Goal: Information Seeking & Learning: Learn about a topic

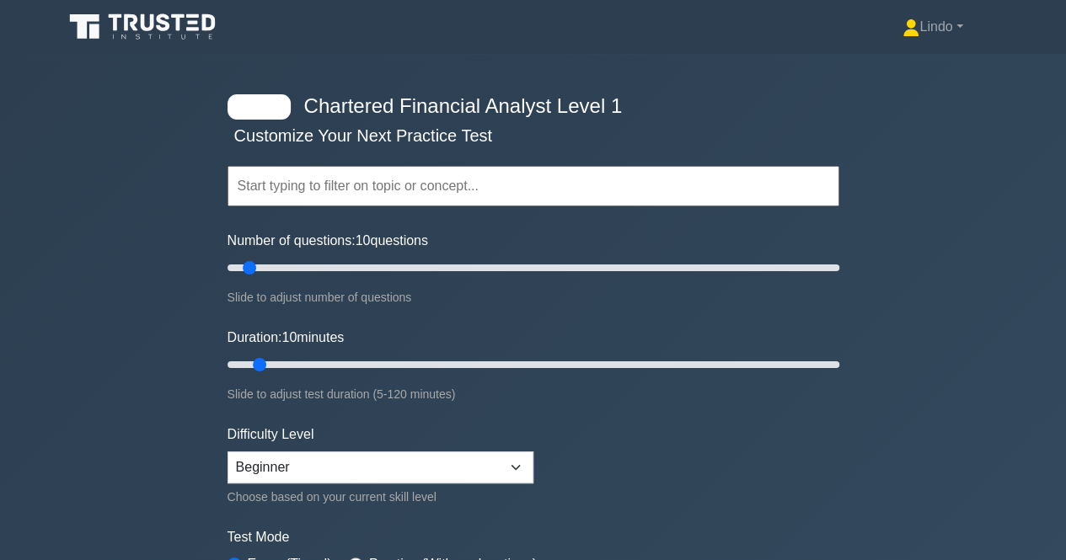
scroll to position [34, 0]
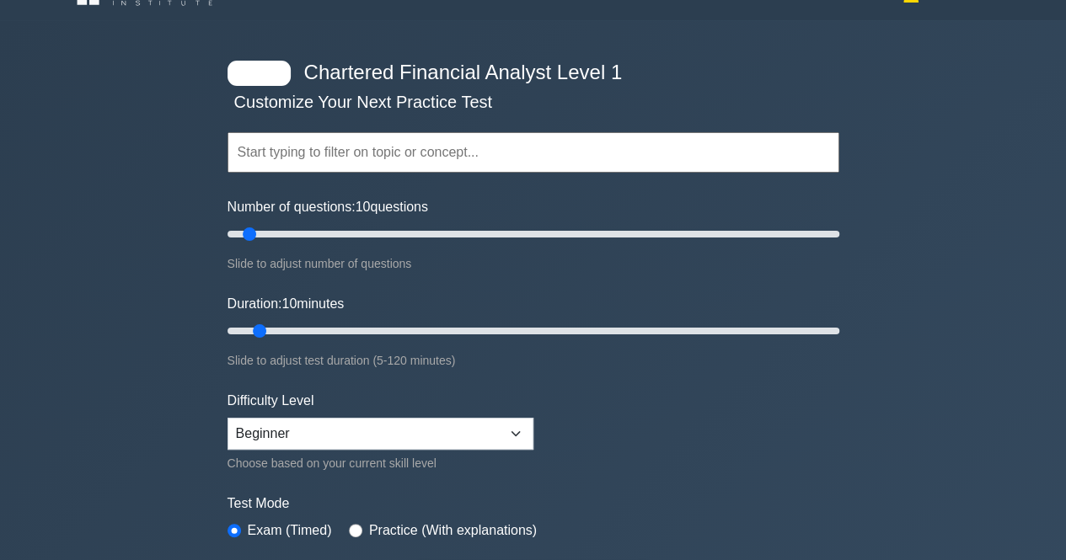
click at [499, 158] on input "text" at bounding box center [533, 152] width 612 height 40
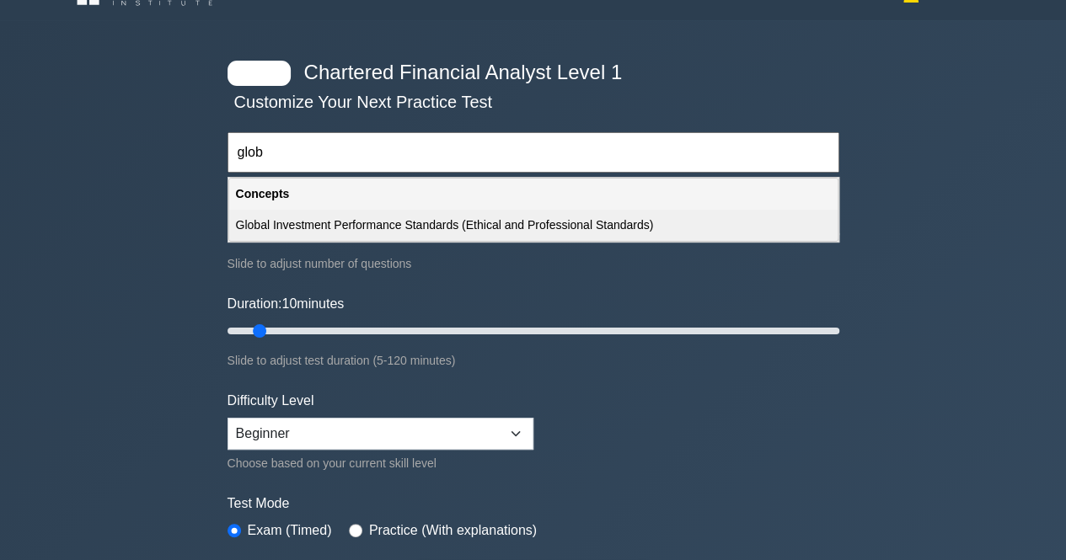
click at [499, 226] on div "Global Investment Performance Standards (Ethical and Professional Standards)" at bounding box center [533, 225] width 608 height 31
type input "Global Investment Performance Standards (Ethical and Professional Standards)"
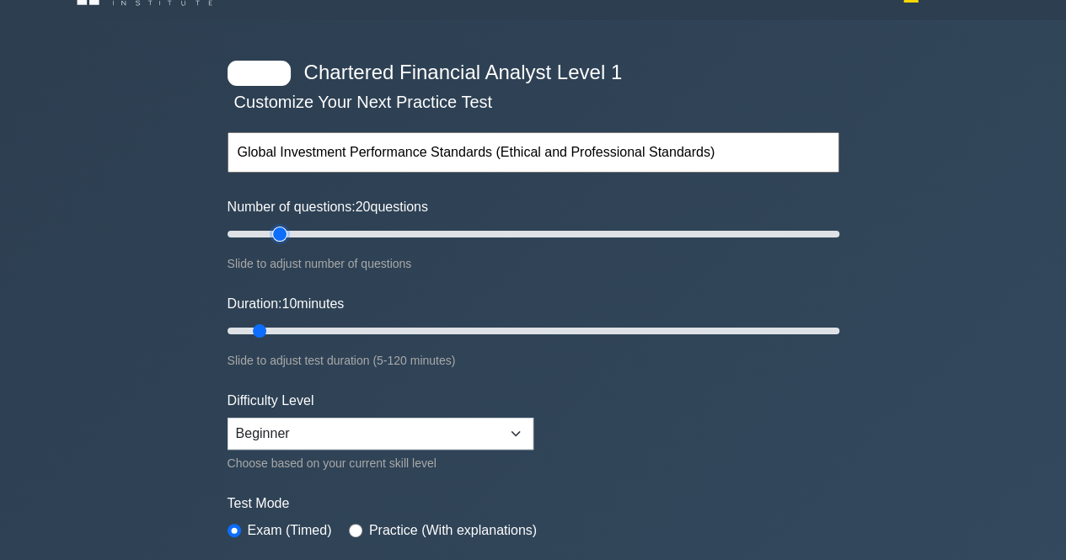
type input "20"
click at [281, 236] on input "Number of questions: 20 questions" at bounding box center [533, 234] width 612 height 20
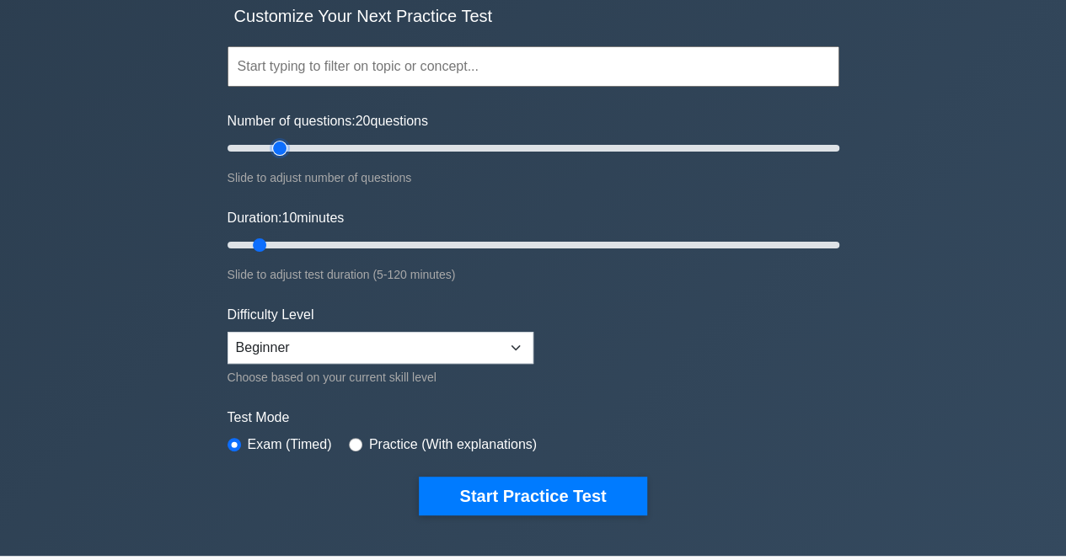
scroll to position [135, 0]
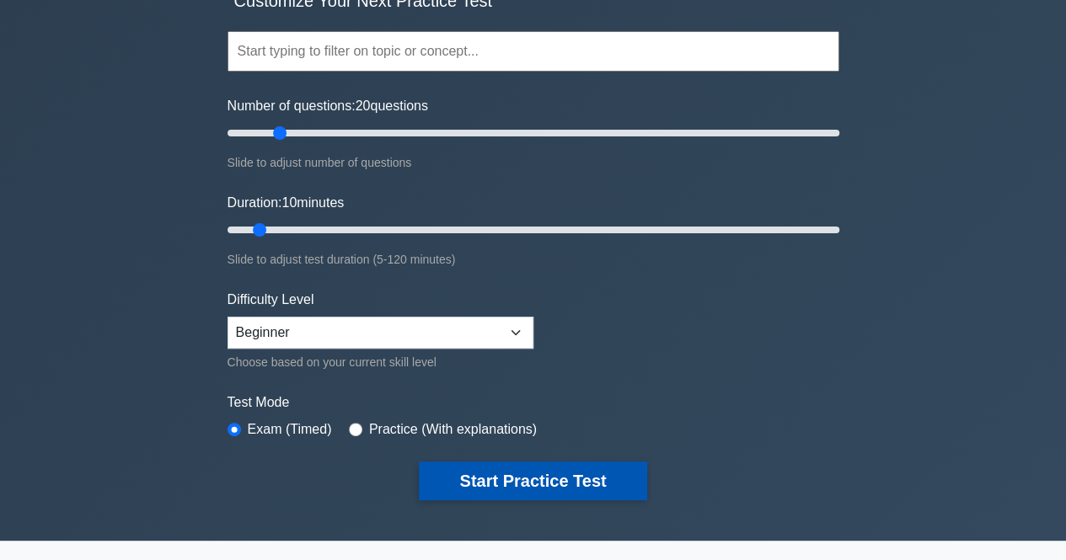
click at [529, 478] on button "Start Practice Test" at bounding box center [532, 481] width 227 height 39
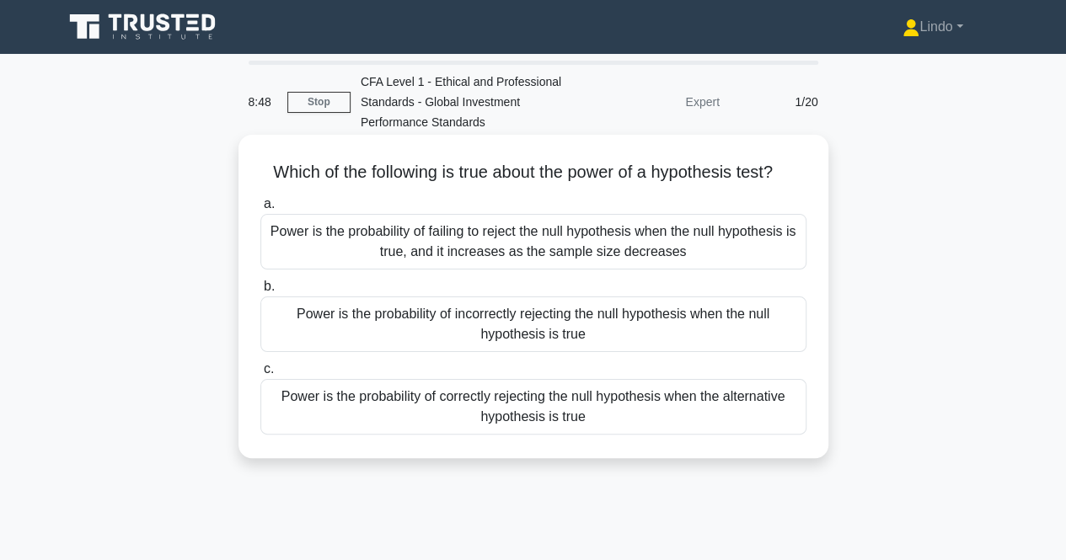
click at [542, 324] on div "Power is the probability of incorrectly rejecting the null hypothesis when the …" at bounding box center [533, 325] width 546 height 56
click at [260, 292] on input "b. Power is the probability of incorrectly rejecting the null hypothesis when t…" at bounding box center [260, 286] width 0 height 11
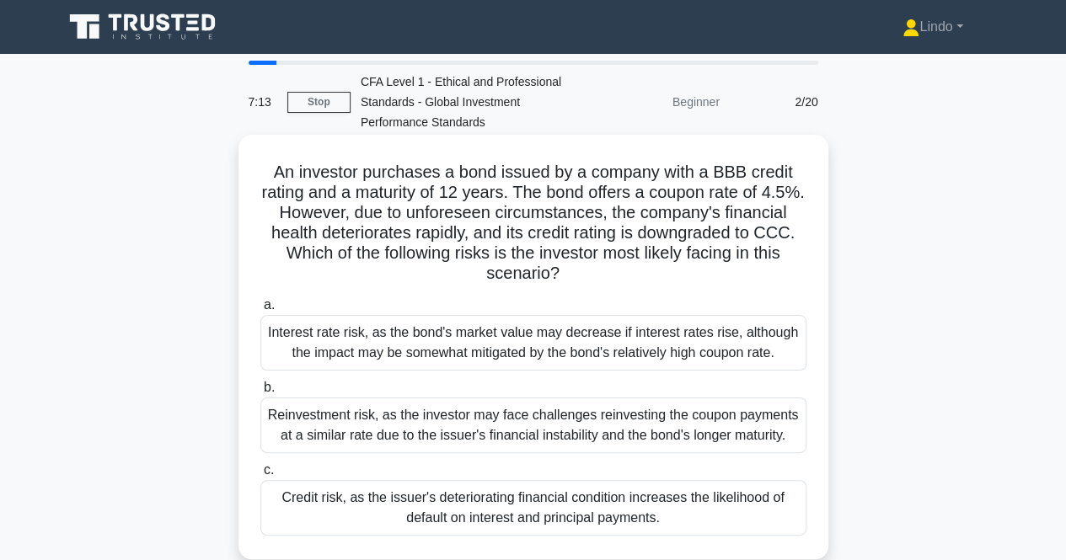
click at [648, 353] on div "Interest rate risk, as the bond's market value may decrease if interest rates r…" at bounding box center [533, 343] width 546 height 56
click at [260, 311] on input "a. Interest rate risk, as the bond's market value may decrease if interest rate…" at bounding box center [260, 305] width 0 height 11
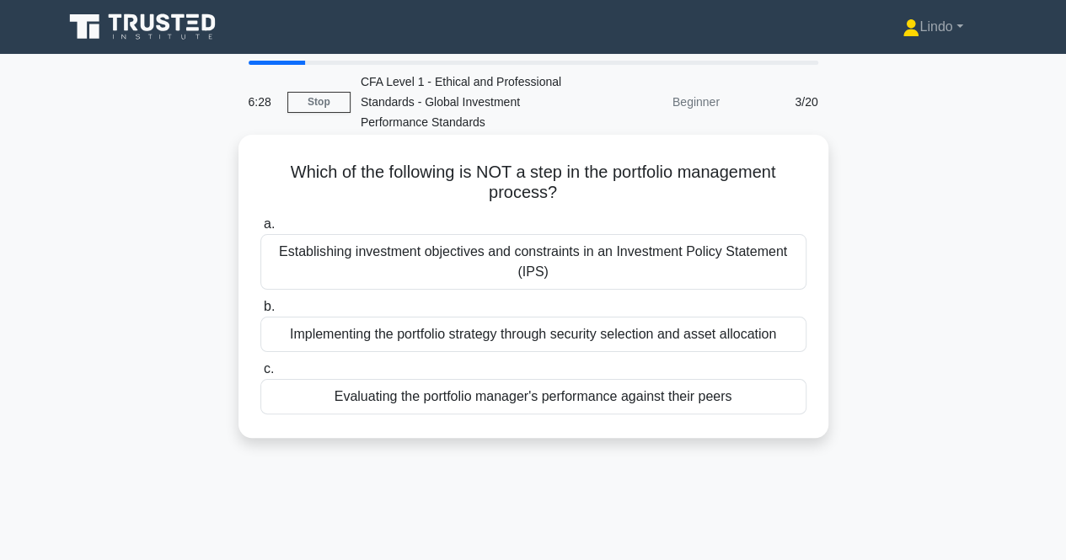
click at [605, 396] on div "Evaluating the portfolio manager's performance against their peers" at bounding box center [533, 396] width 546 height 35
click at [260, 375] on input "c. Evaluating the portfolio manager's performance against their peers" at bounding box center [260, 369] width 0 height 11
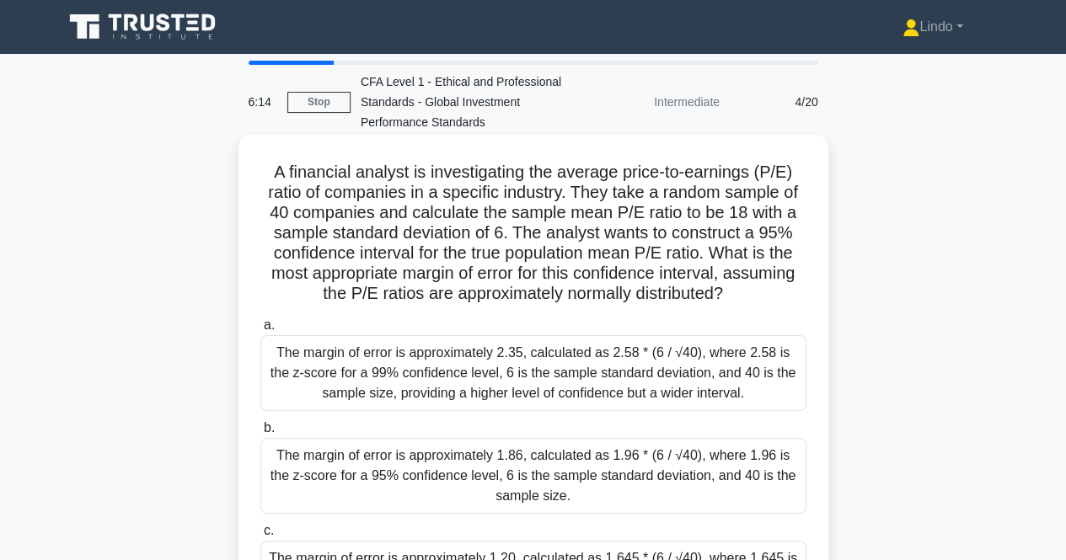
click at [443, 472] on div "The margin of error is approximately 1.86, calculated as 1.96 * (6 / √40), wher…" at bounding box center [533, 476] width 546 height 76
click at [260, 434] on input "b. The margin of error is approximately 1.86, calculated as 1.96 * (6 / √40), w…" at bounding box center [260, 428] width 0 height 11
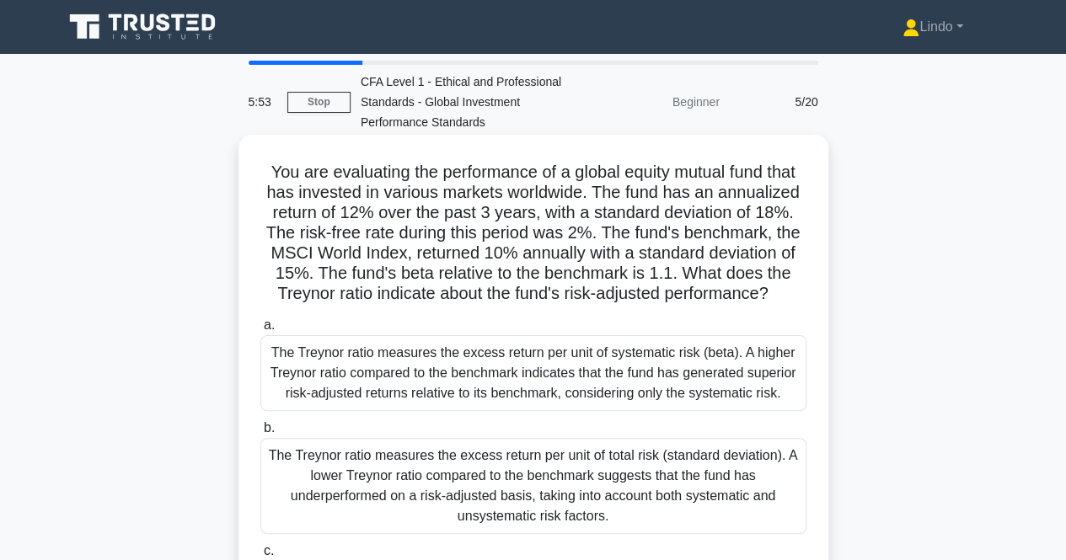
click at [558, 371] on div "The Treynor ratio measures the excess return per unit of systematic risk (beta)…" at bounding box center [533, 373] width 546 height 76
click at [260, 331] on input "a. The Treynor ratio measures the excess return per unit of systematic risk (be…" at bounding box center [260, 325] width 0 height 11
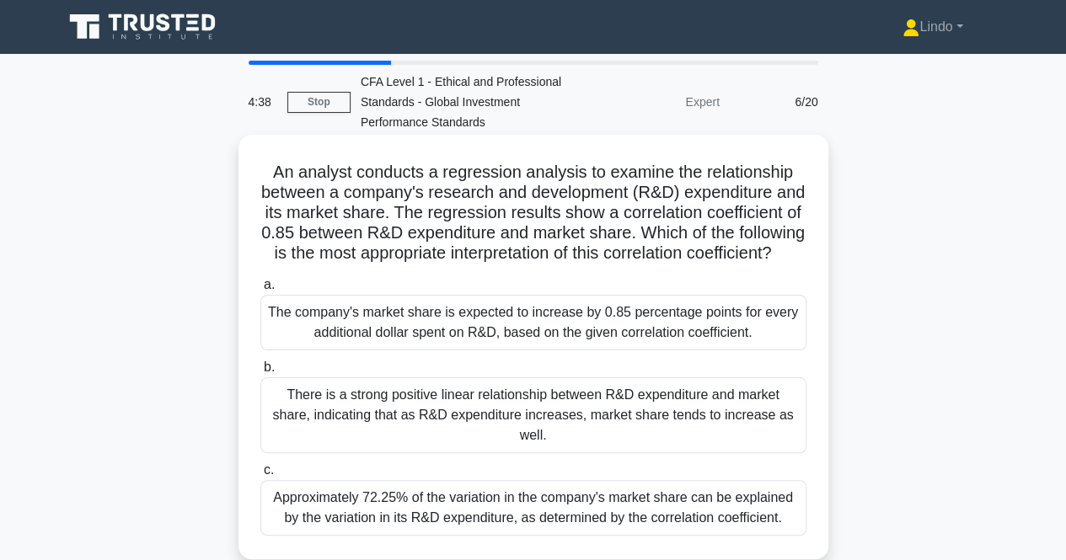
click at [575, 350] on div "The company's market share is expected to increase by 0.85 percentage points fo…" at bounding box center [533, 323] width 546 height 56
click at [260, 291] on input "a. The company's market share is expected to increase by 0.85 percentage points…" at bounding box center [260, 285] width 0 height 11
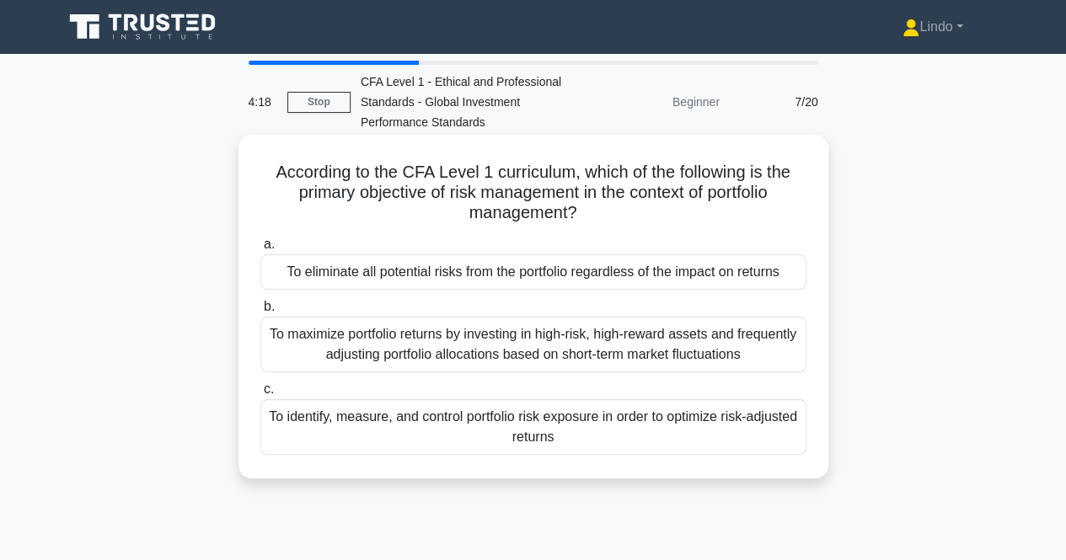
click at [542, 432] on div "To identify, measure, and control portfolio risk exposure in order to optimize …" at bounding box center [533, 427] width 546 height 56
click at [260, 395] on input "c. To identify, measure, and control portfolio risk exposure in order to optimi…" at bounding box center [260, 389] width 0 height 11
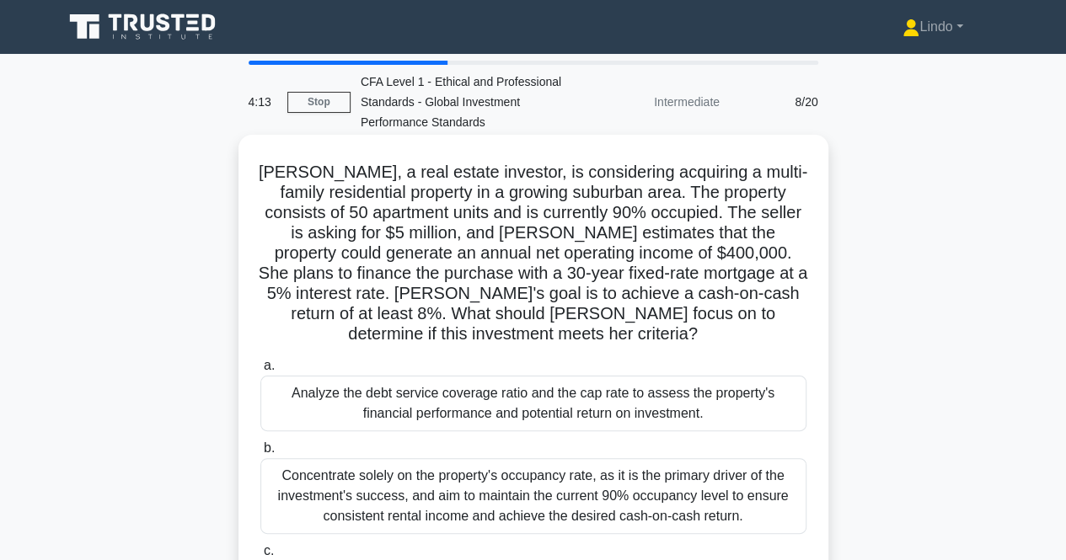
click at [551, 407] on div "Analyze the debt service coverage ratio and the cap rate to assess the property…" at bounding box center [533, 404] width 546 height 56
click at [260, 371] on input "a. Analyze the debt service coverage ratio and the cap rate to assess the prope…" at bounding box center [260, 366] width 0 height 11
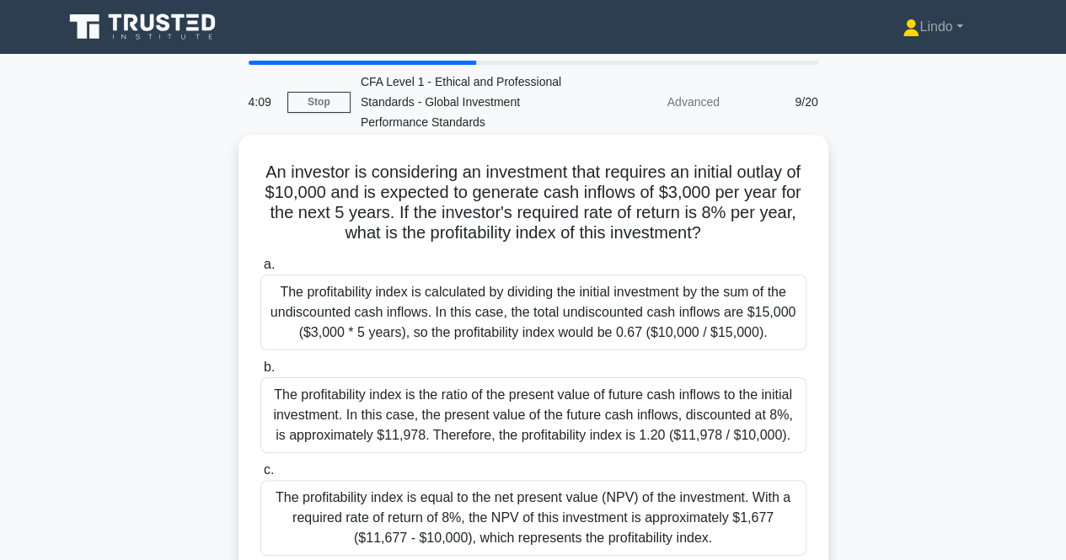
click at [565, 523] on div "The profitability index is equal to the net present value (NPV) of the investme…" at bounding box center [533, 518] width 546 height 76
click at [260, 476] on input "c. The profitability index is equal to the net present value (NPV) of the inves…" at bounding box center [260, 470] width 0 height 11
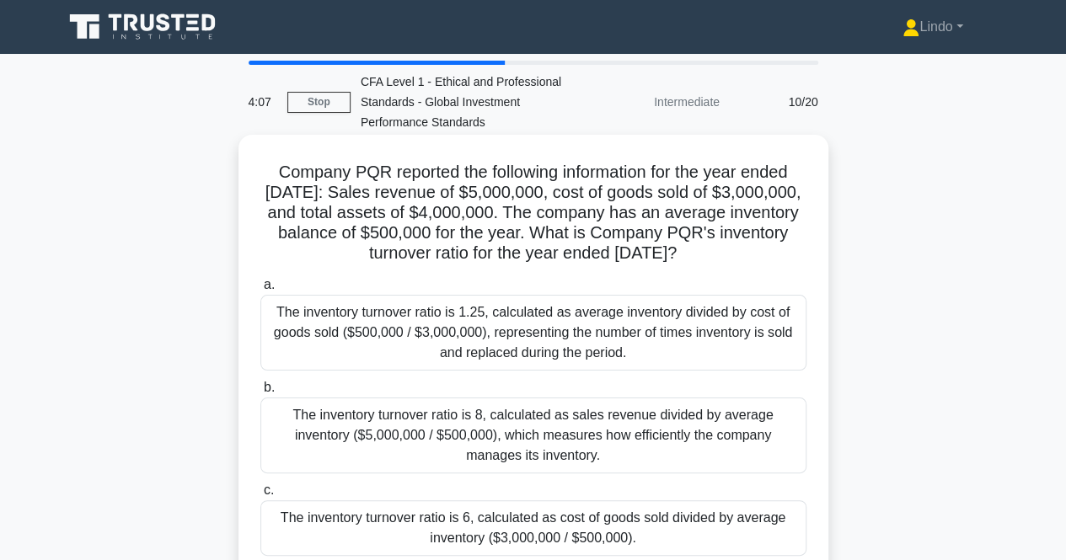
click at [548, 426] on div "The inventory turnover ratio is 8, calculated as sales revenue divided by avera…" at bounding box center [533, 436] width 546 height 76
click at [260, 393] on input "b. The inventory turnover ratio is 8, calculated as sales revenue divided by av…" at bounding box center [260, 387] width 0 height 11
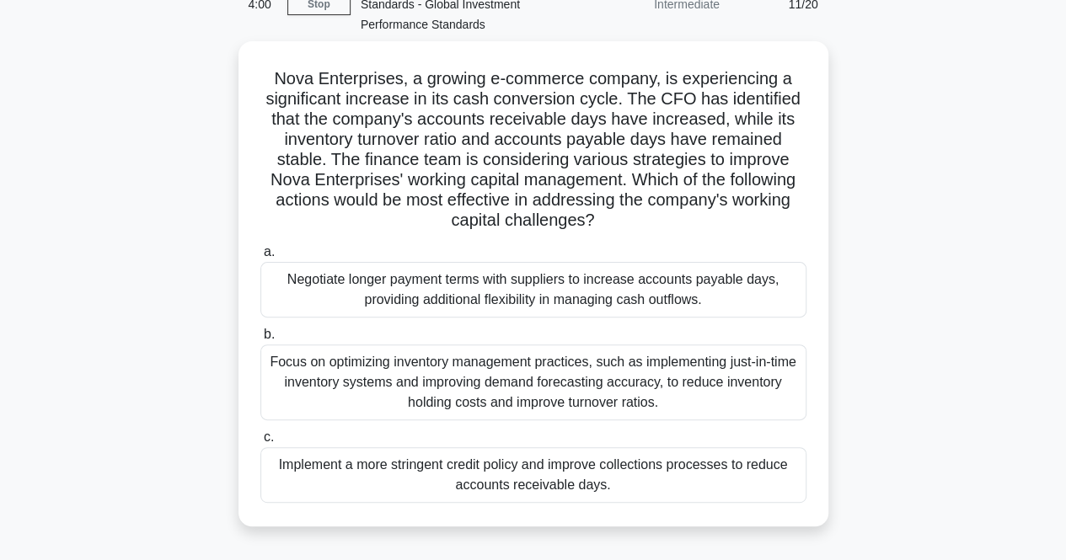
scroll to position [101, 0]
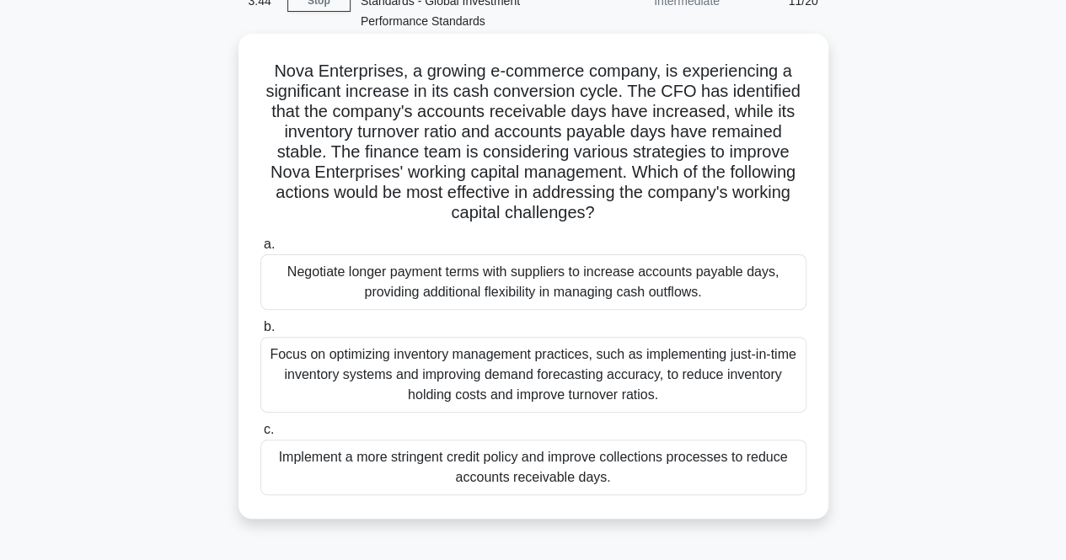
click at [585, 370] on div "Focus on optimizing inventory management practices, such as implementing just-i…" at bounding box center [533, 375] width 546 height 76
click at [260, 333] on input "b. Focus on optimizing inventory management practices, such as implementing jus…" at bounding box center [260, 327] width 0 height 11
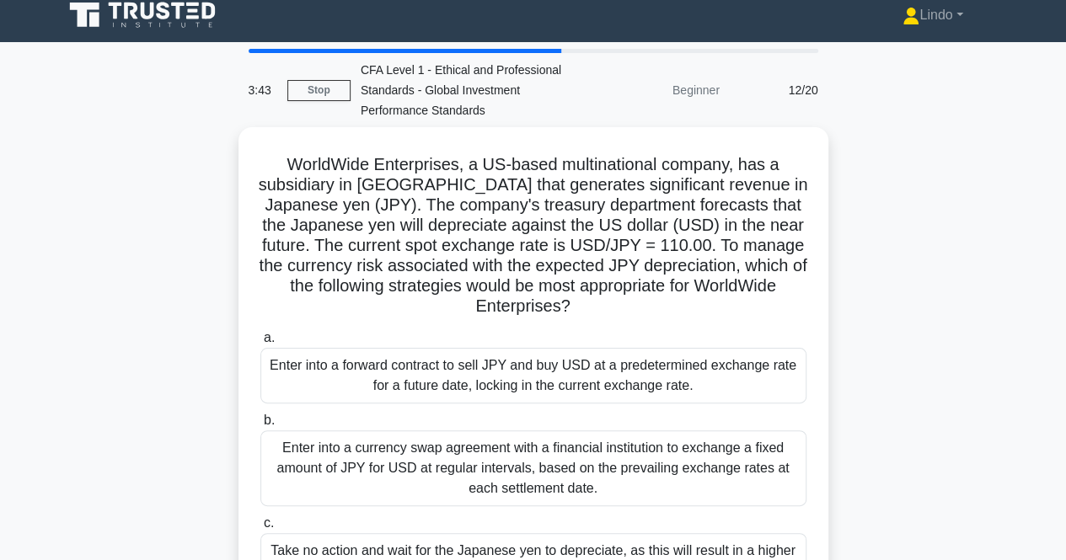
scroll to position [0, 0]
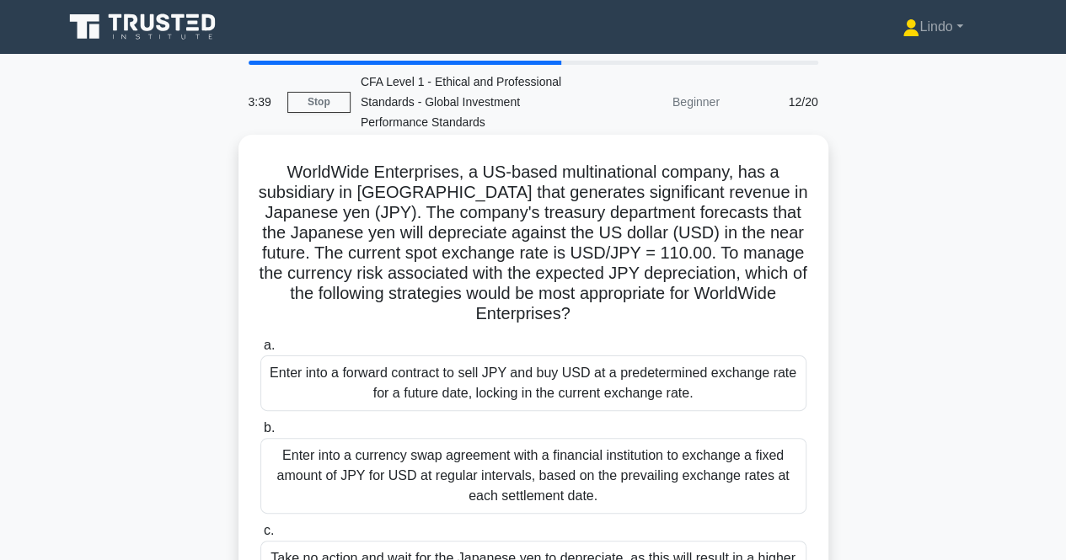
click at [553, 399] on div "Enter into a forward contract to sell JPY and buy USD at a predetermined exchan…" at bounding box center [533, 383] width 546 height 56
click at [260, 351] on input "a. Enter into a forward contract to sell JPY and buy USD at a predetermined exc…" at bounding box center [260, 345] width 0 height 11
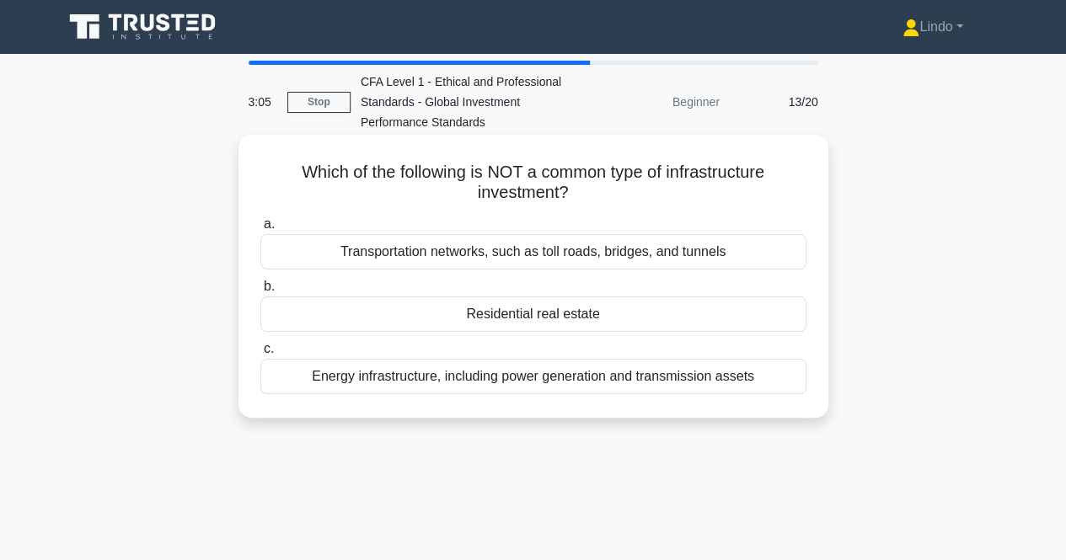
click at [588, 309] on div "Residential real estate" at bounding box center [533, 314] width 546 height 35
click at [260, 292] on input "b. Residential real estate" at bounding box center [260, 286] width 0 height 11
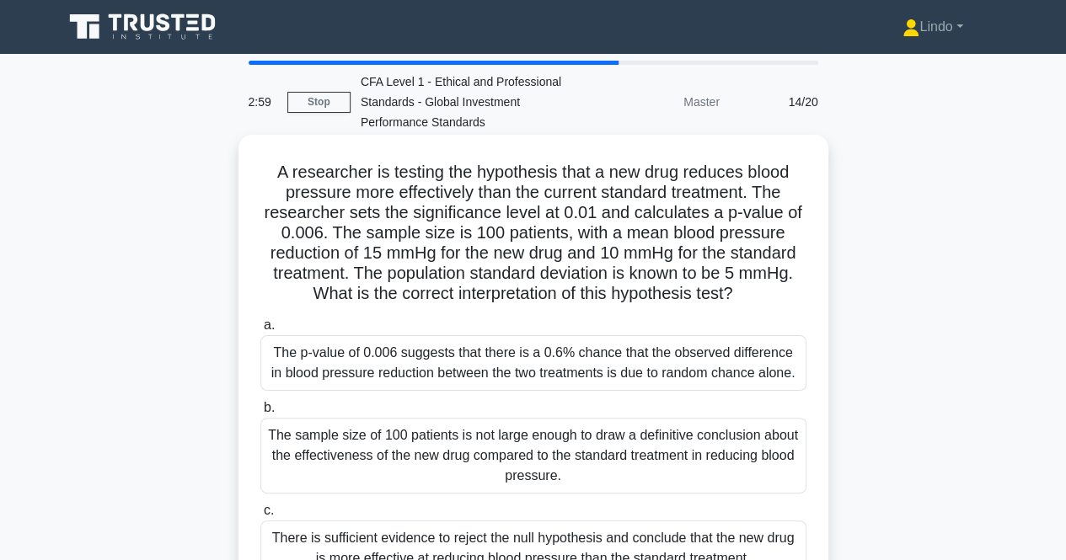
click at [548, 365] on div "The p-value of 0.006 suggests that there is a 0.6% chance that the observed dif…" at bounding box center [533, 363] width 546 height 56
click at [260, 331] on input "a. The p-value of 0.006 suggests that there is a 0.6% chance that the observed …" at bounding box center [260, 325] width 0 height 11
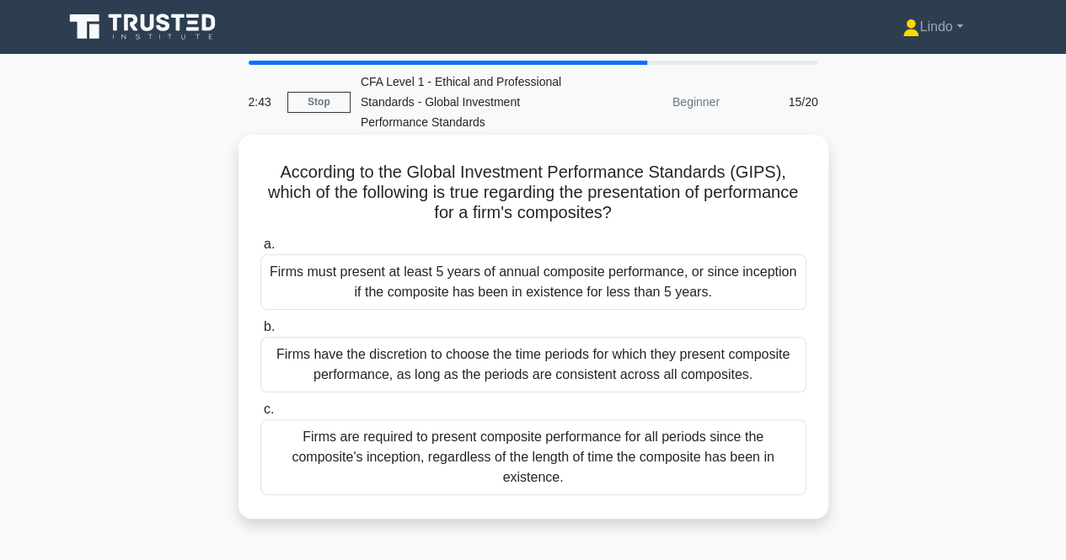
click at [662, 302] on div "Firms must present at least 5 years of annual composite performance, or since i…" at bounding box center [533, 282] width 546 height 56
click at [260, 250] on input "a. Firms must present at least 5 years of annual composite performance, or sinc…" at bounding box center [260, 244] width 0 height 11
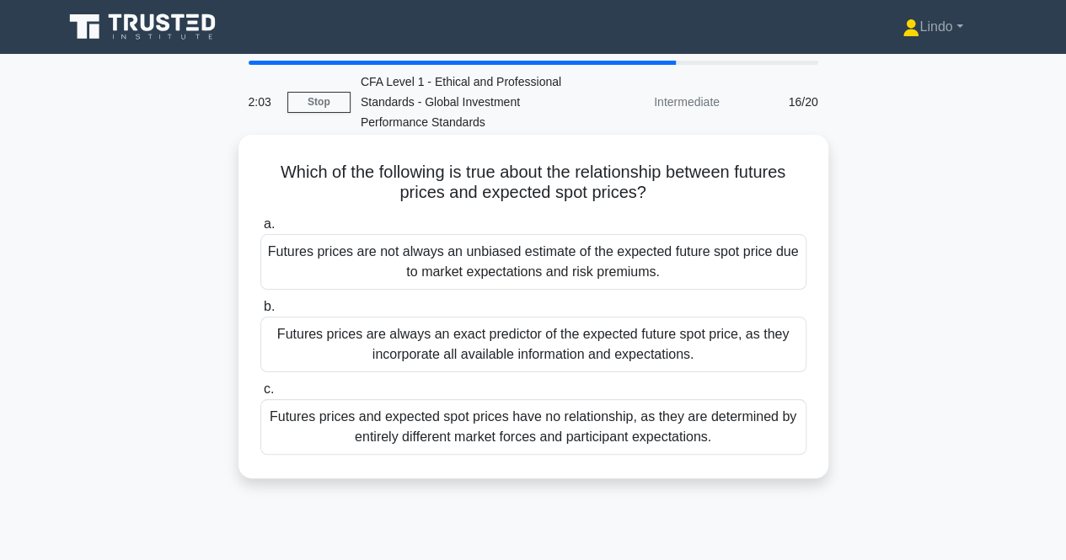
click at [613, 277] on div "Futures prices are not always an unbiased estimate of the expected future spot …" at bounding box center [533, 262] width 546 height 56
click at [260, 230] on input "a. Futures prices are not always an unbiased estimate of the expected future sp…" at bounding box center [260, 224] width 0 height 11
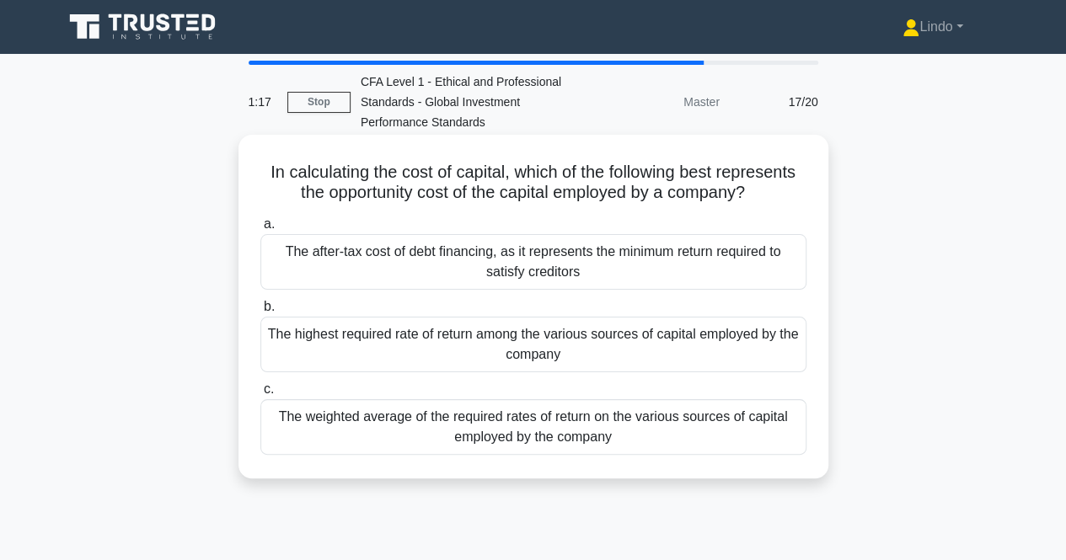
click at [543, 361] on div "The highest required rate of return among the various sources of capital employ…" at bounding box center [533, 345] width 546 height 56
click at [260, 313] on input "b. The highest required rate of return among the various sources of capital emp…" at bounding box center [260, 307] width 0 height 11
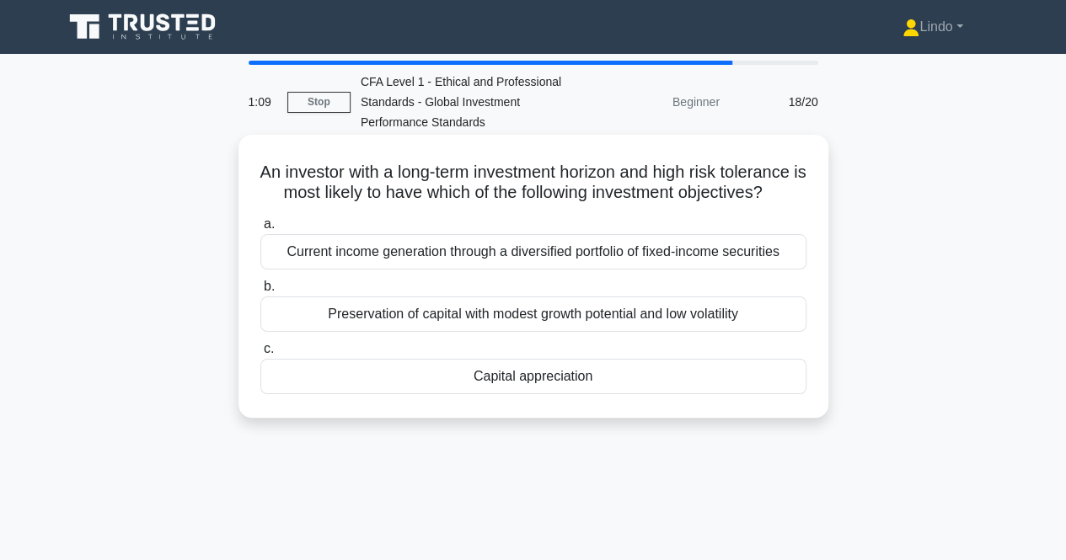
click at [532, 393] on div "Capital appreciation" at bounding box center [533, 376] width 546 height 35
click at [260, 355] on input "c. Capital appreciation" at bounding box center [260, 349] width 0 height 11
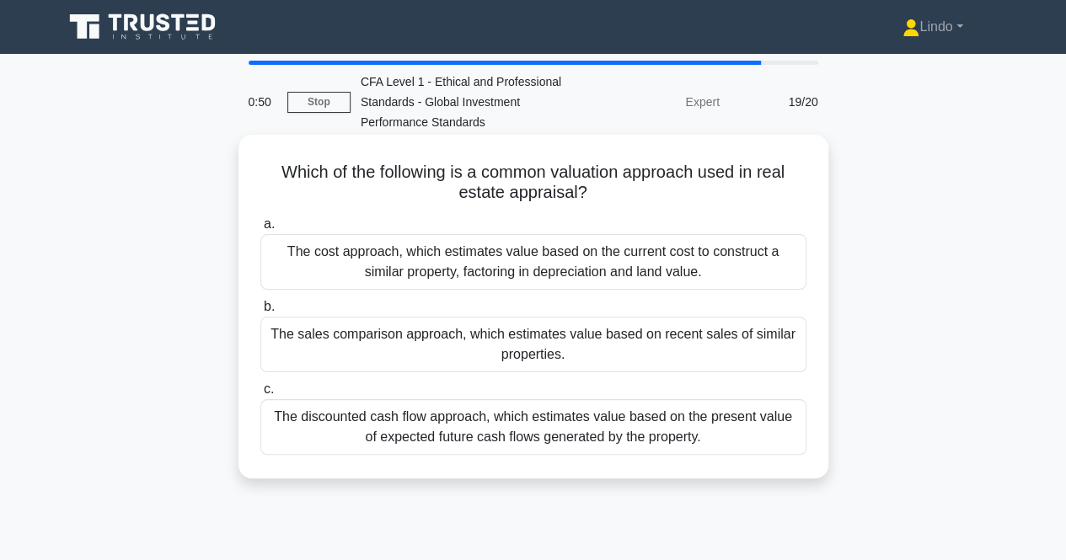
click at [541, 366] on div "The sales comparison approach, which estimates value based on recent sales of s…" at bounding box center [533, 345] width 546 height 56
click at [260, 313] on input "b. The sales comparison approach, which estimates value based on recent sales o…" at bounding box center [260, 307] width 0 height 11
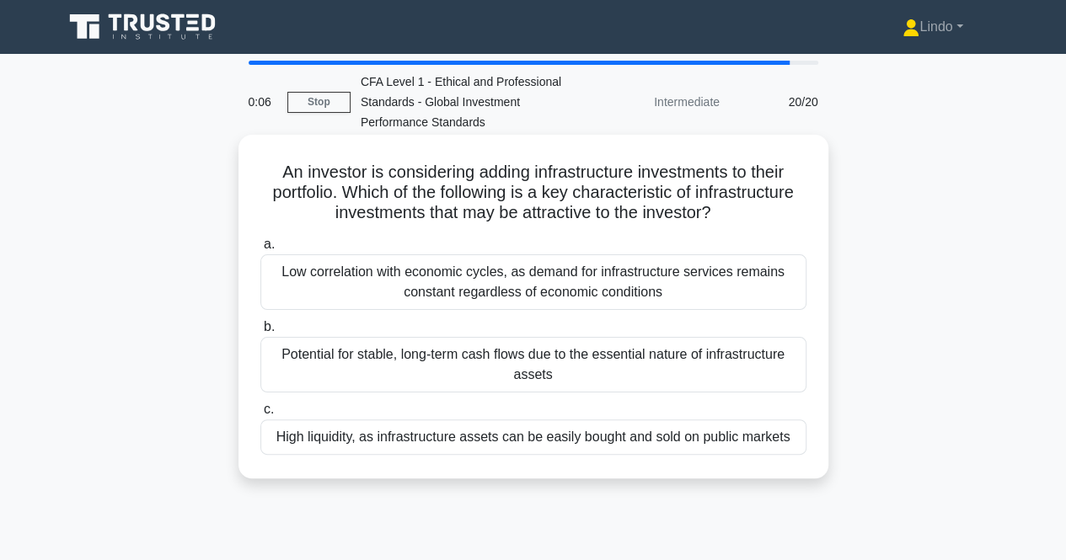
click at [551, 373] on div "Potential for stable, long-term cash flows due to the essential nature of infra…" at bounding box center [533, 365] width 546 height 56
click at [260, 333] on input "b. Potential for stable, long-term cash flows due to the essential nature of in…" at bounding box center [260, 327] width 0 height 11
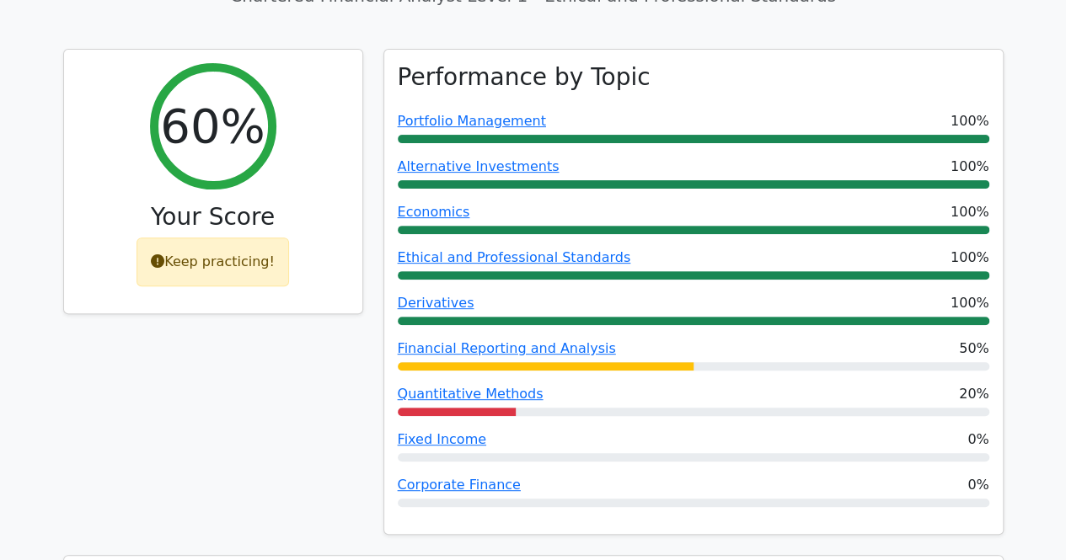
scroll to position [202, 0]
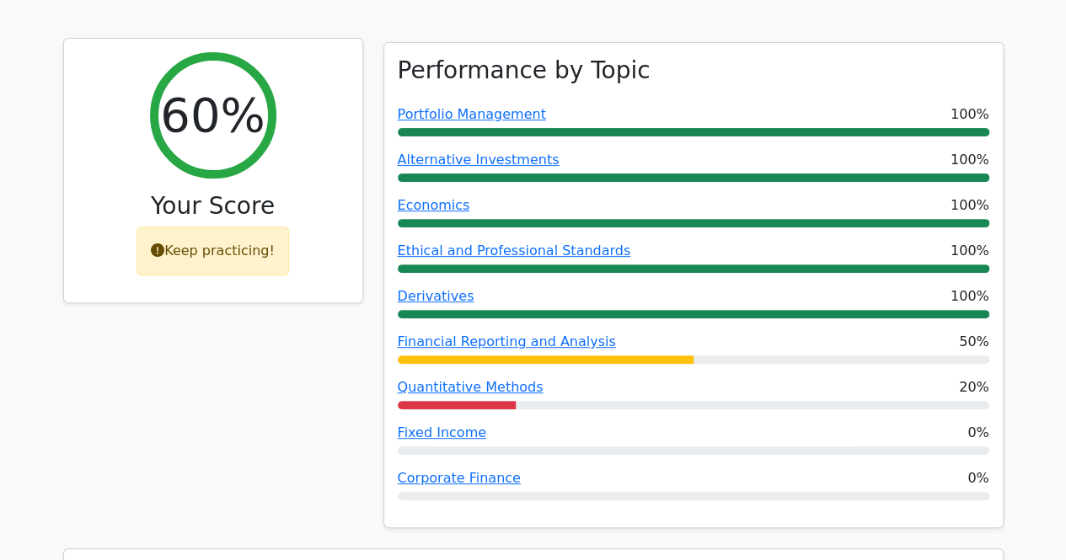
click at [195, 270] on div "Keep practicing!" at bounding box center [212, 251] width 152 height 49
click at [209, 254] on div "Keep practicing!" at bounding box center [212, 251] width 152 height 49
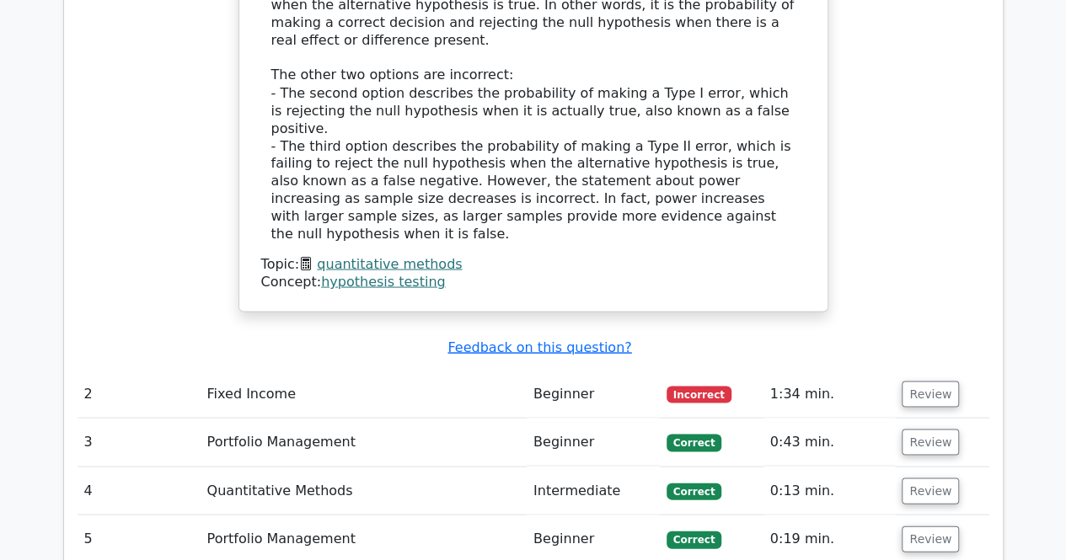
scroll to position [1568, 0]
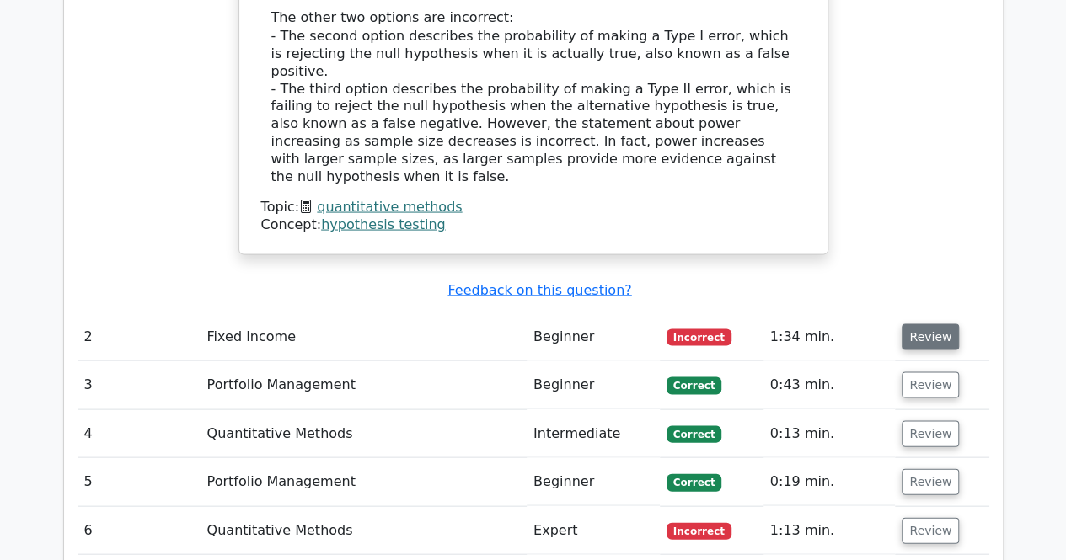
click at [931, 323] on button "Review" at bounding box center [929, 336] width 57 height 26
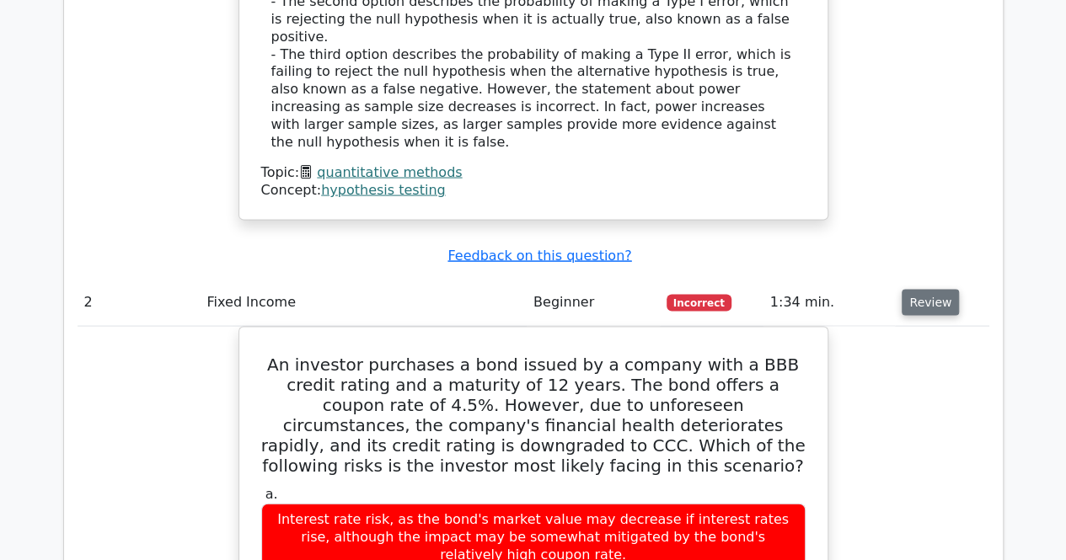
scroll to position [1636, 0]
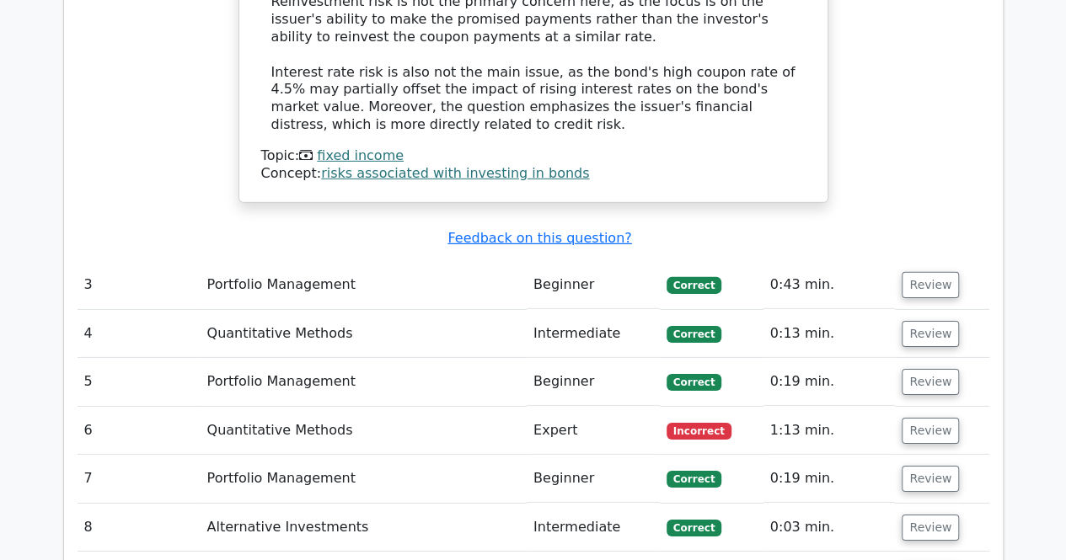
scroll to position [2546, 0]
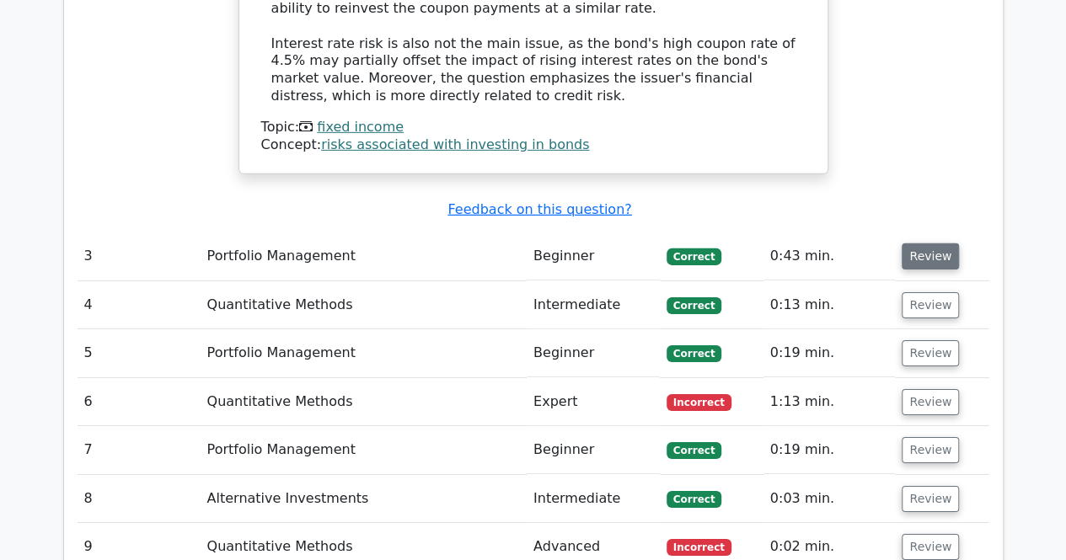
click at [928, 243] on button "Review" at bounding box center [929, 256] width 57 height 26
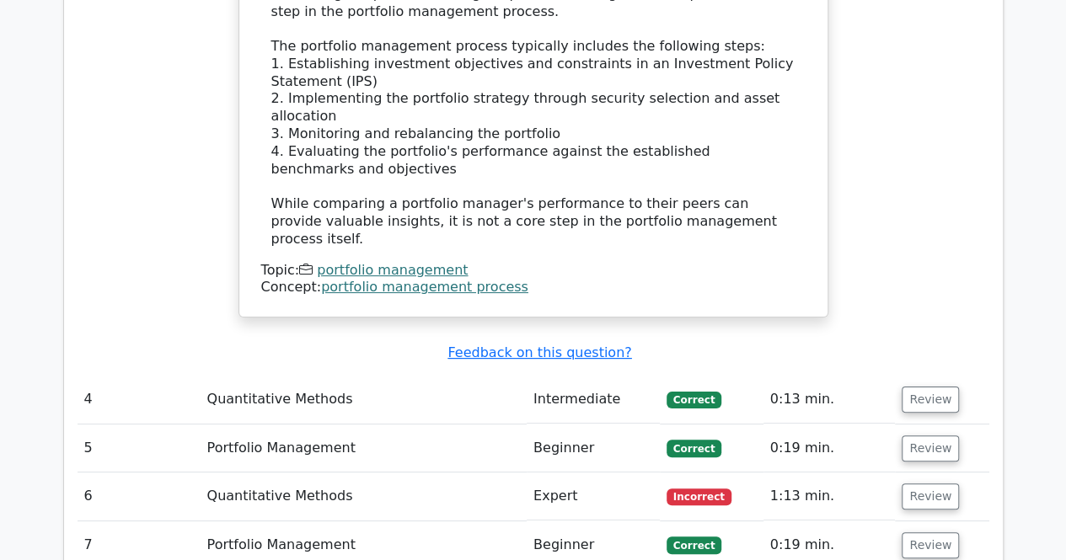
scroll to position [3253, 0]
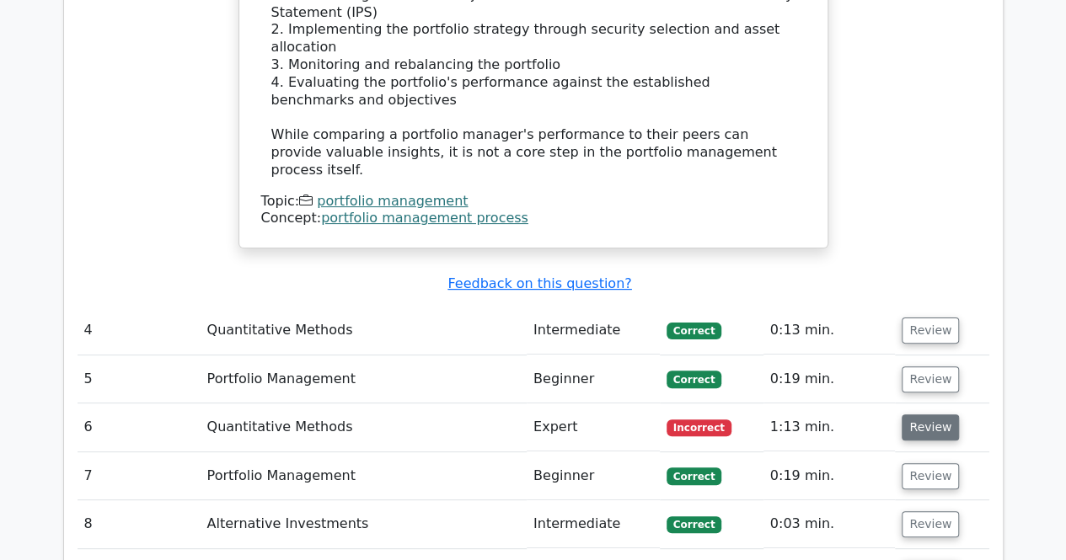
click at [919, 414] on button "Review" at bounding box center [929, 427] width 57 height 26
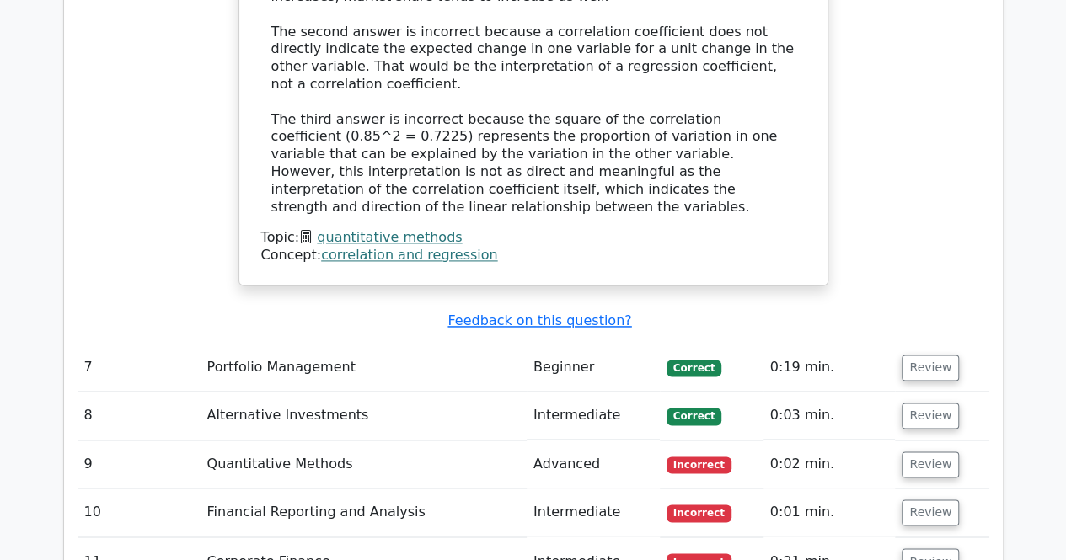
scroll to position [4264, 0]
click at [916, 451] on button "Review" at bounding box center [929, 464] width 57 height 26
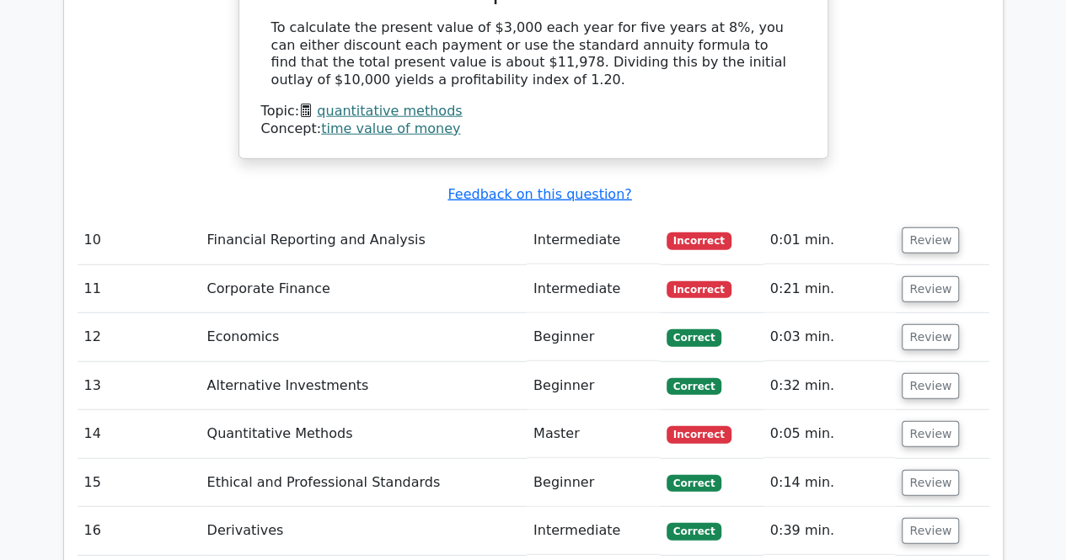
scroll to position [5535, 0]
